Goal: Information Seeking & Learning: Learn about a topic

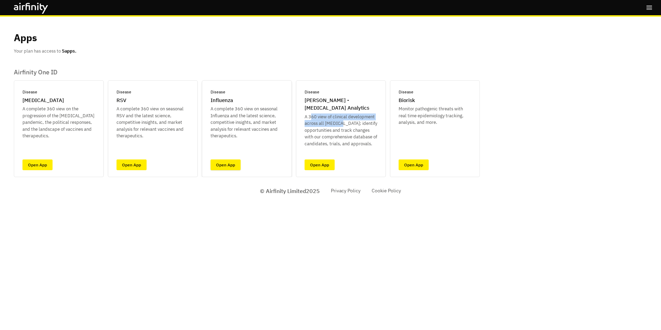
click at [234, 164] on link "Open App" at bounding box center [225, 164] width 30 height 11
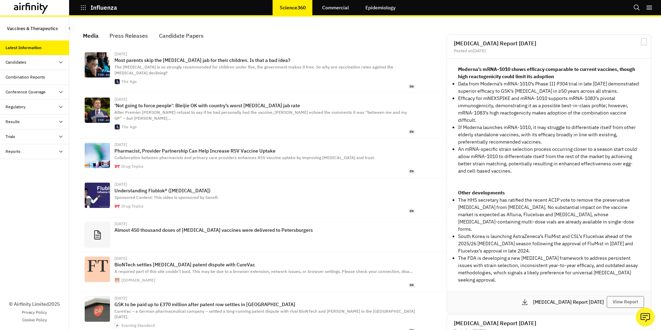
scroll to position [445, 202]
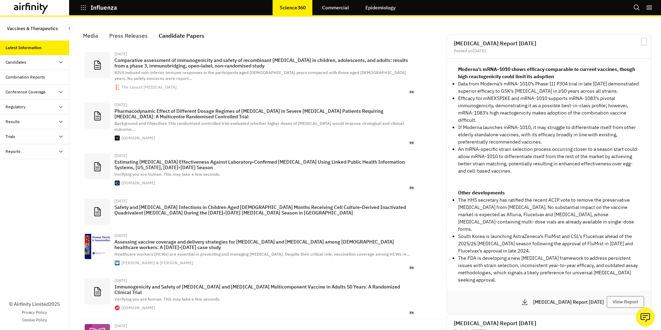
scroll to position [473, 202]
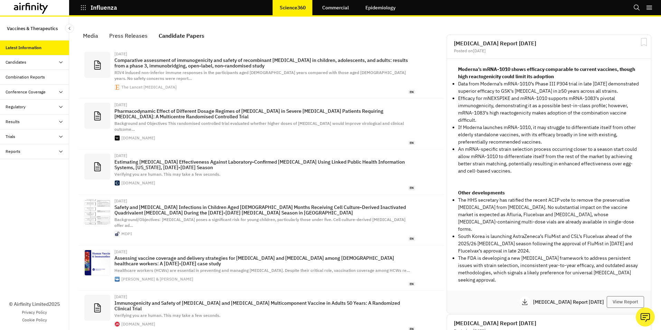
click at [90, 35] on div "Media" at bounding box center [90, 35] width 15 height 10
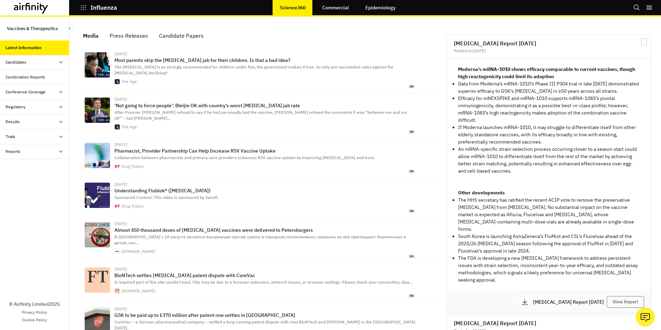
scroll to position [440, 202]
click at [333, 8] on link "Commercial" at bounding box center [335, 7] width 40 height 17
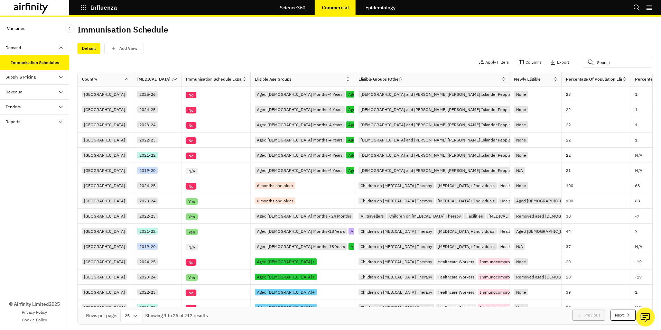
scroll to position [57, 0]
